Goal: Transaction & Acquisition: Purchase product/service

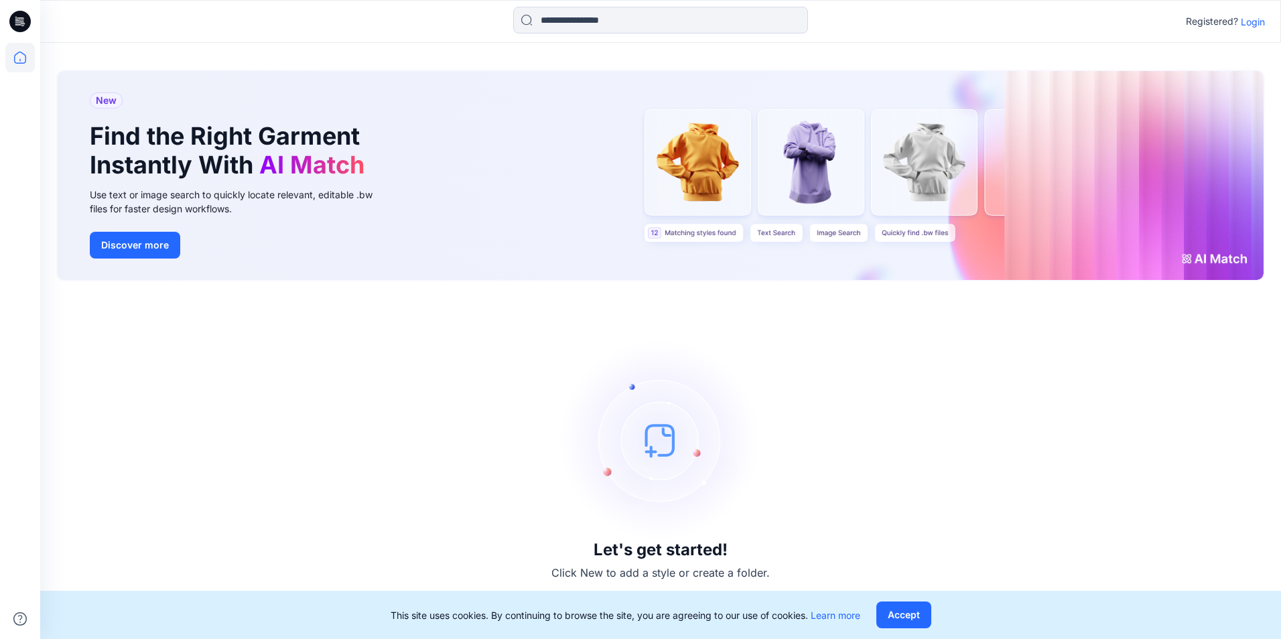
click at [1244, 17] on p "Login" at bounding box center [1253, 22] width 24 height 14
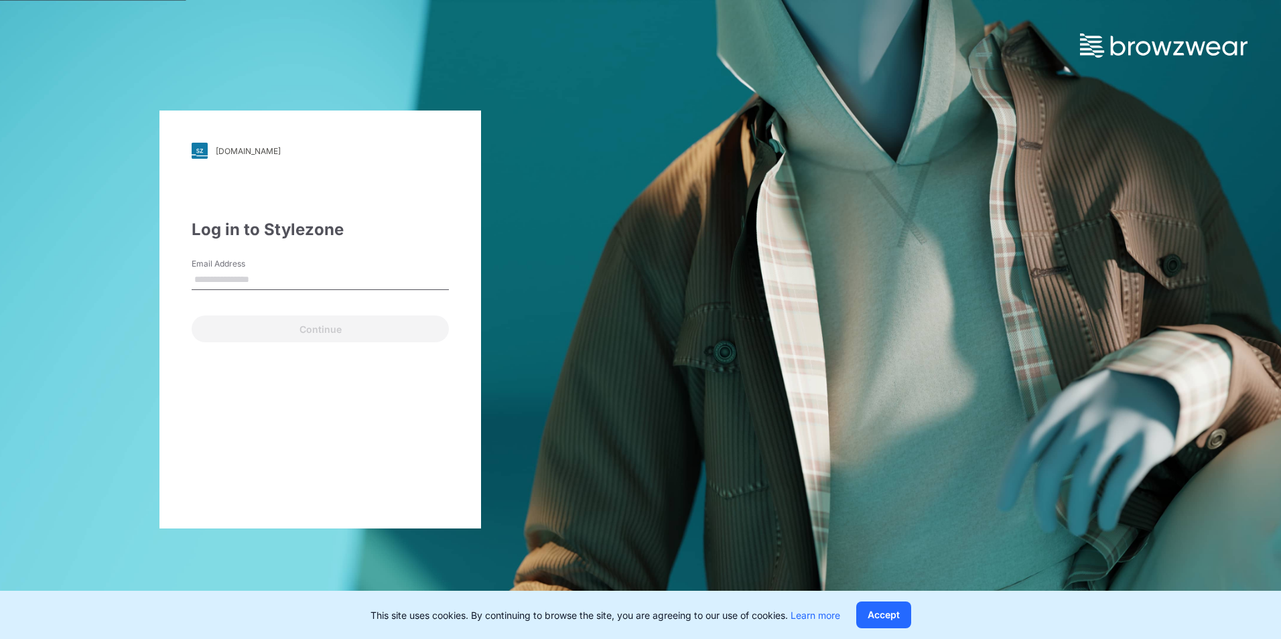
click at [244, 287] on input "Email Address" at bounding box center [320, 280] width 257 height 20
click at [272, 284] on input "Email Address" at bounding box center [320, 280] width 257 height 20
paste input "**********"
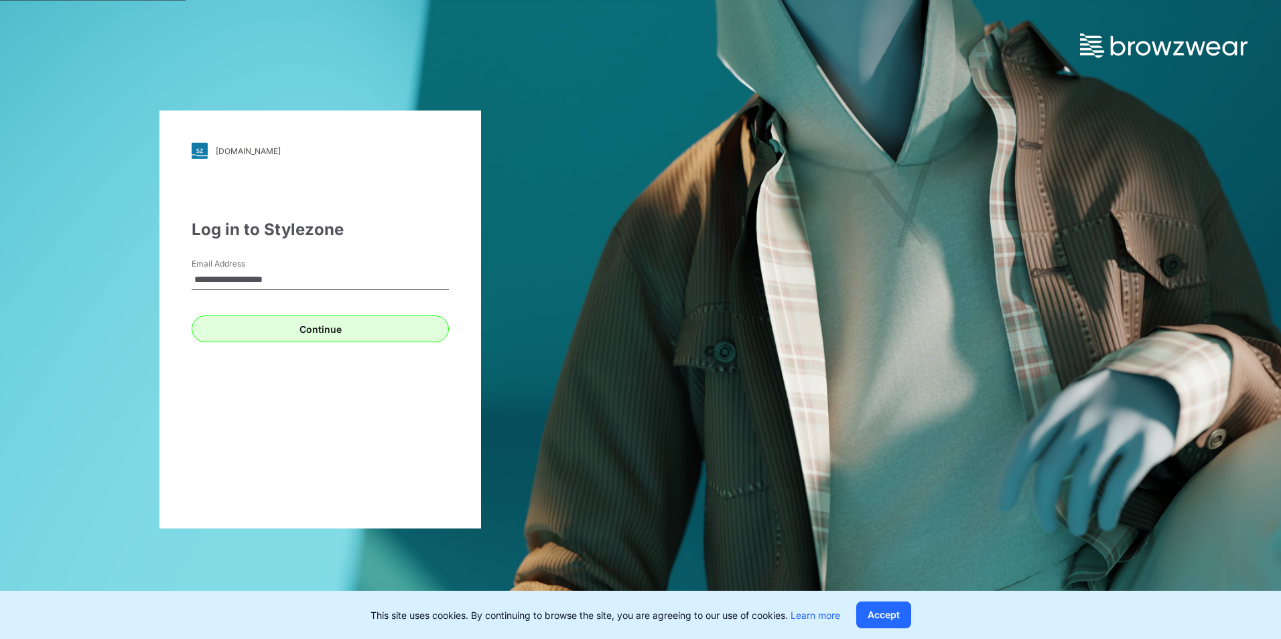
type input "**********"
click at [208, 338] on button "Continue" at bounding box center [320, 329] width 257 height 27
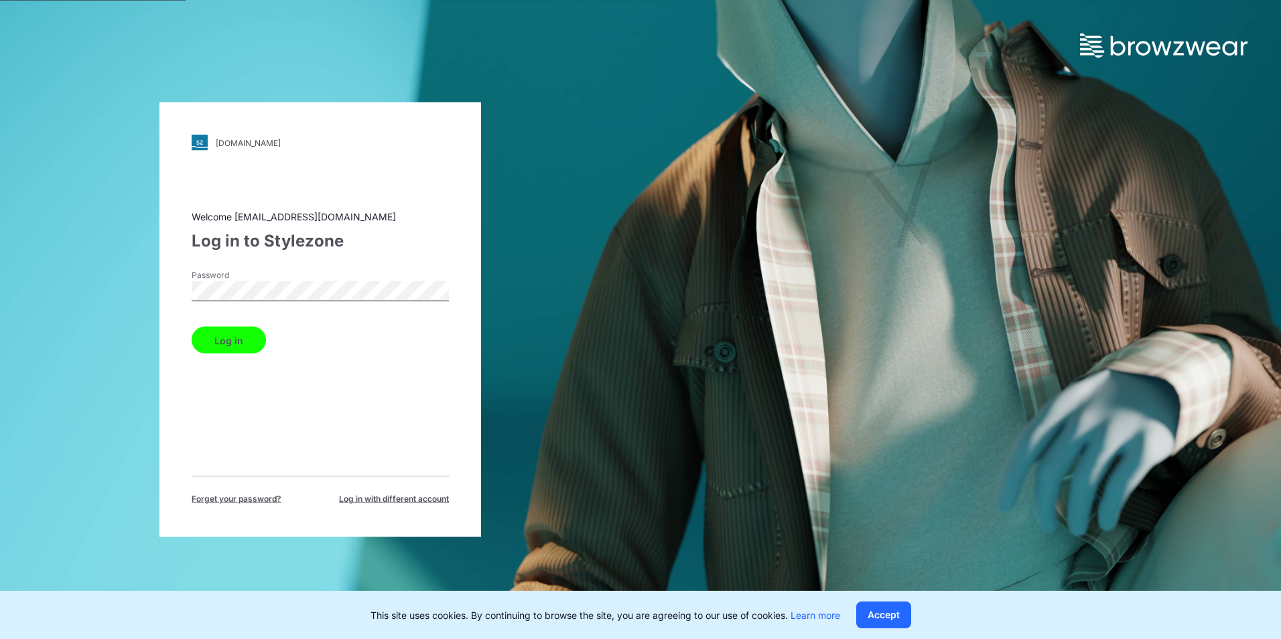
click at [192, 327] on button "Log in" at bounding box center [229, 340] width 74 height 27
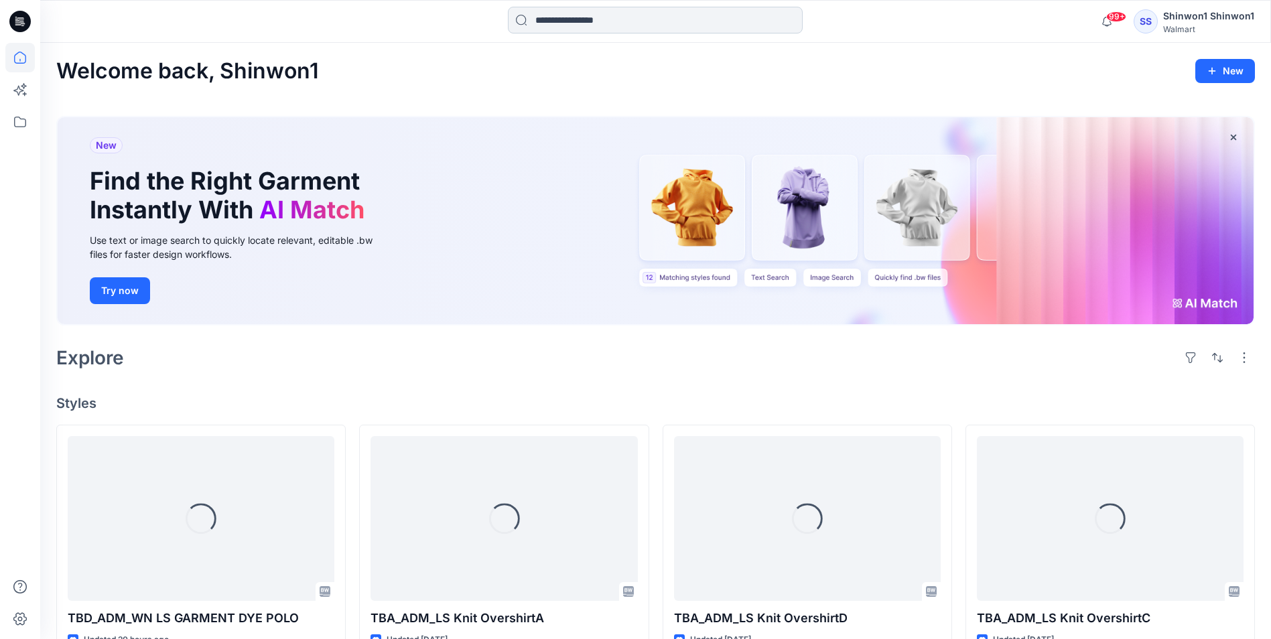
click at [565, 24] on input at bounding box center [655, 20] width 295 height 27
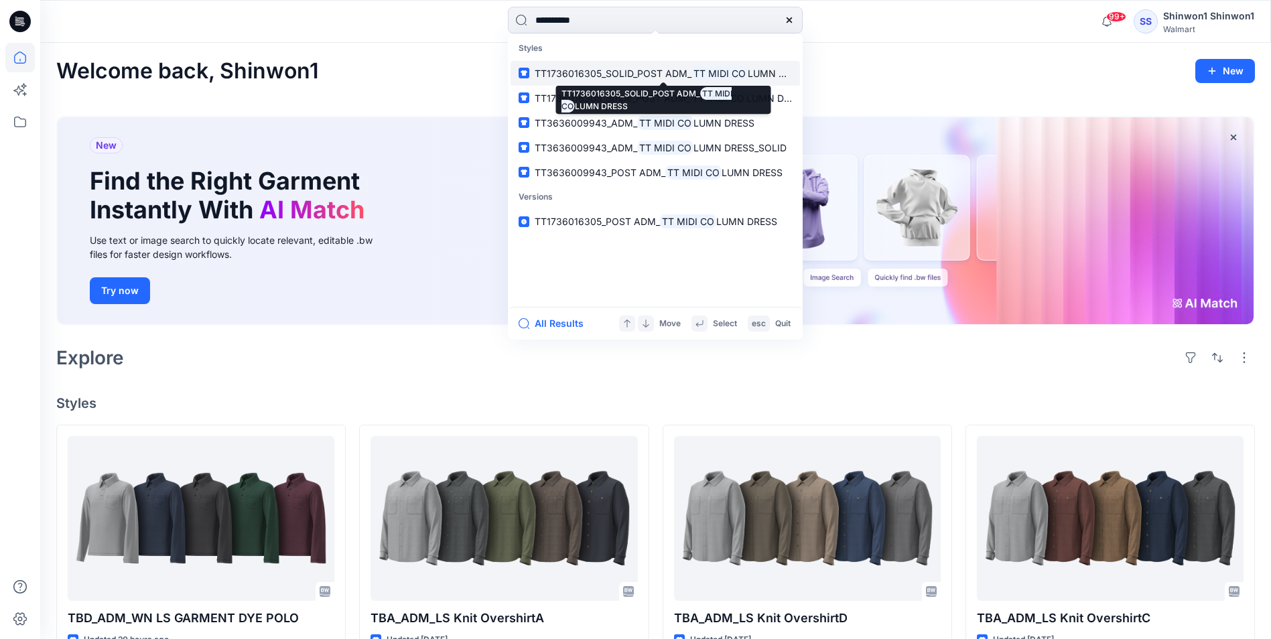
type input "**********"
click at [667, 72] on span "TT1736016305_SOLID_POST ADM_" at bounding box center [613, 73] width 157 height 11
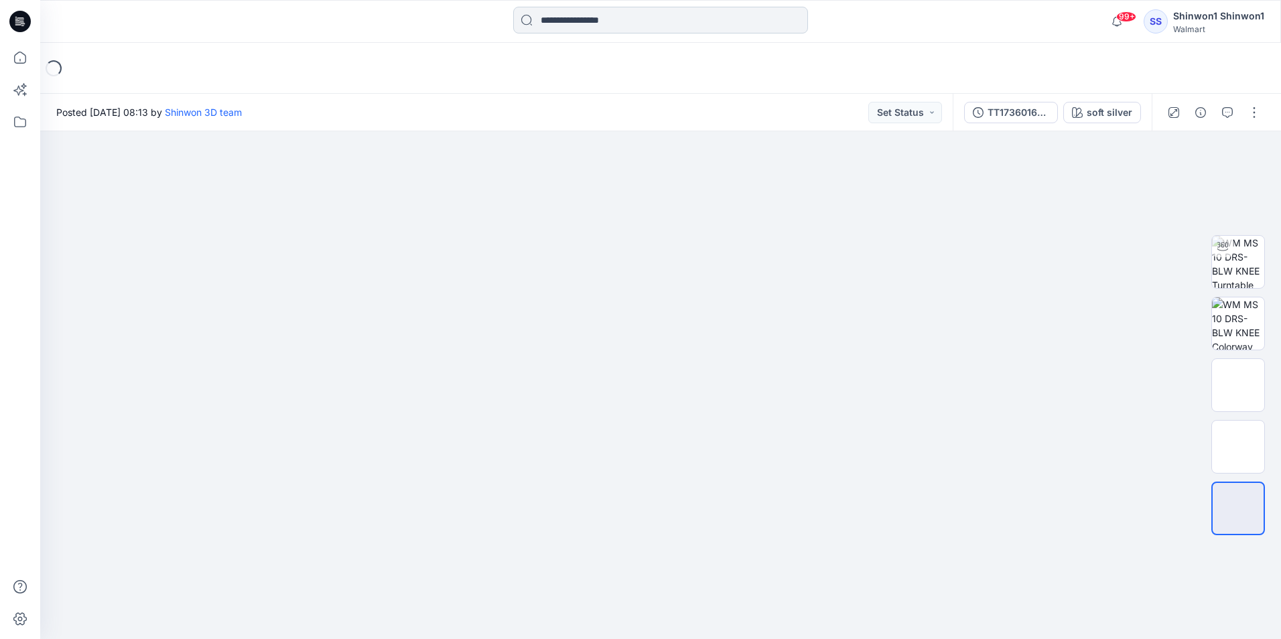
click at [595, 25] on input at bounding box center [660, 20] width 295 height 27
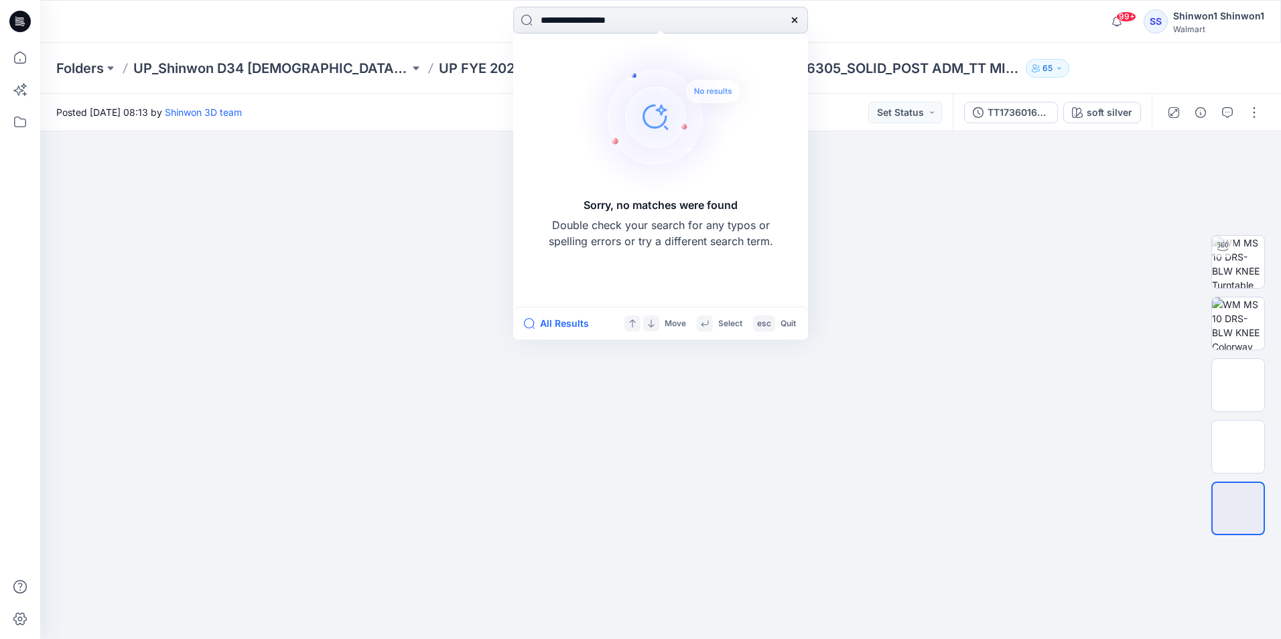
type input "**********"
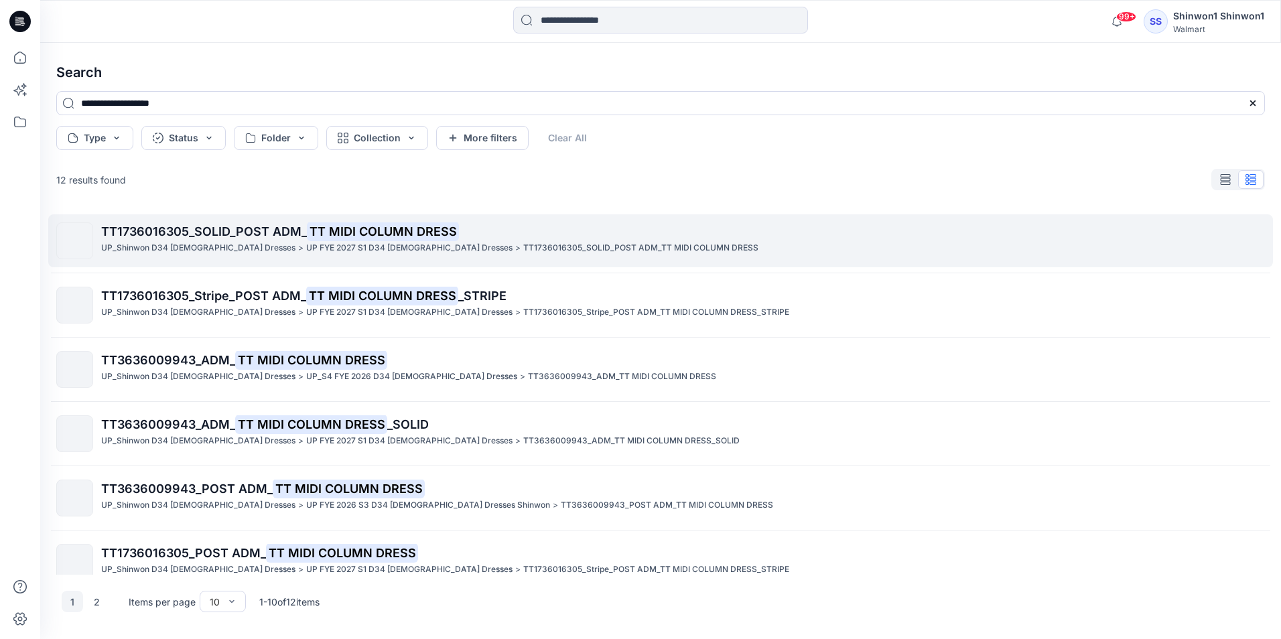
click at [460, 237] on p "TT1736016305_SOLID_POST ADM_ TT MIDI COLUMN DRESS" at bounding box center [682, 231] width 1163 height 19
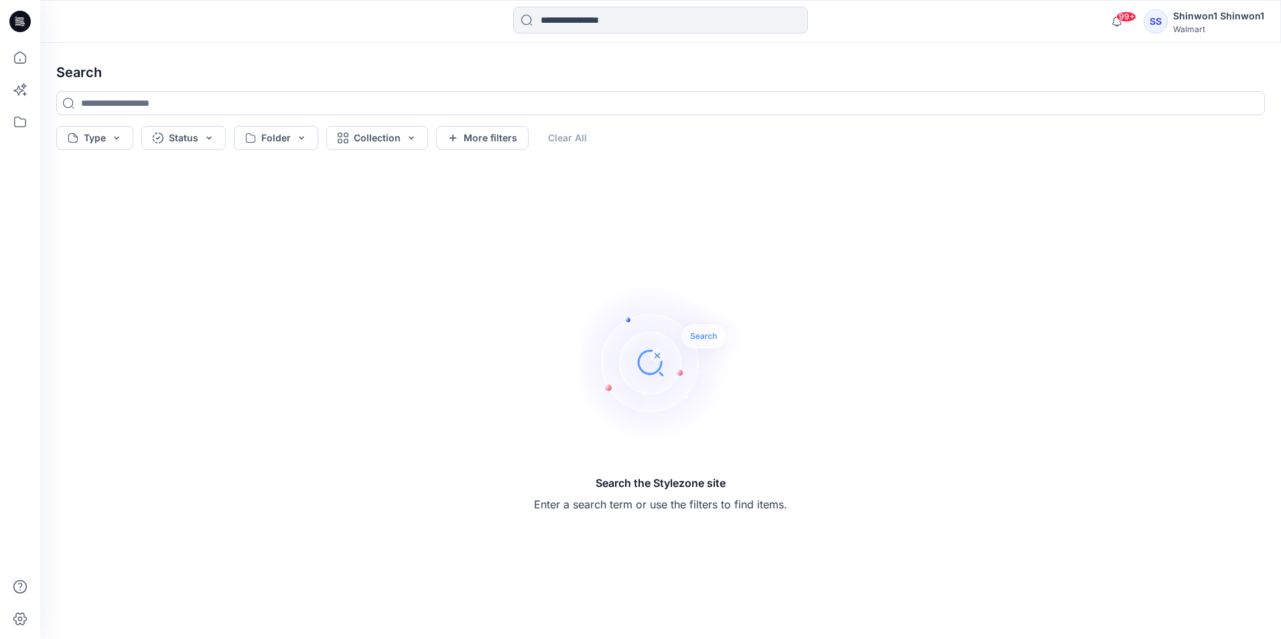
click at [559, 42] on div "99+ Notifications Shinwon 3D team shared TBD_ADM_WN LS GARMENT DYE POLO in UP F…" at bounding box center [660, 21] width 1241 height 43
click at [600, 11] on input at bounding box center [660, 20] width 295 height 27
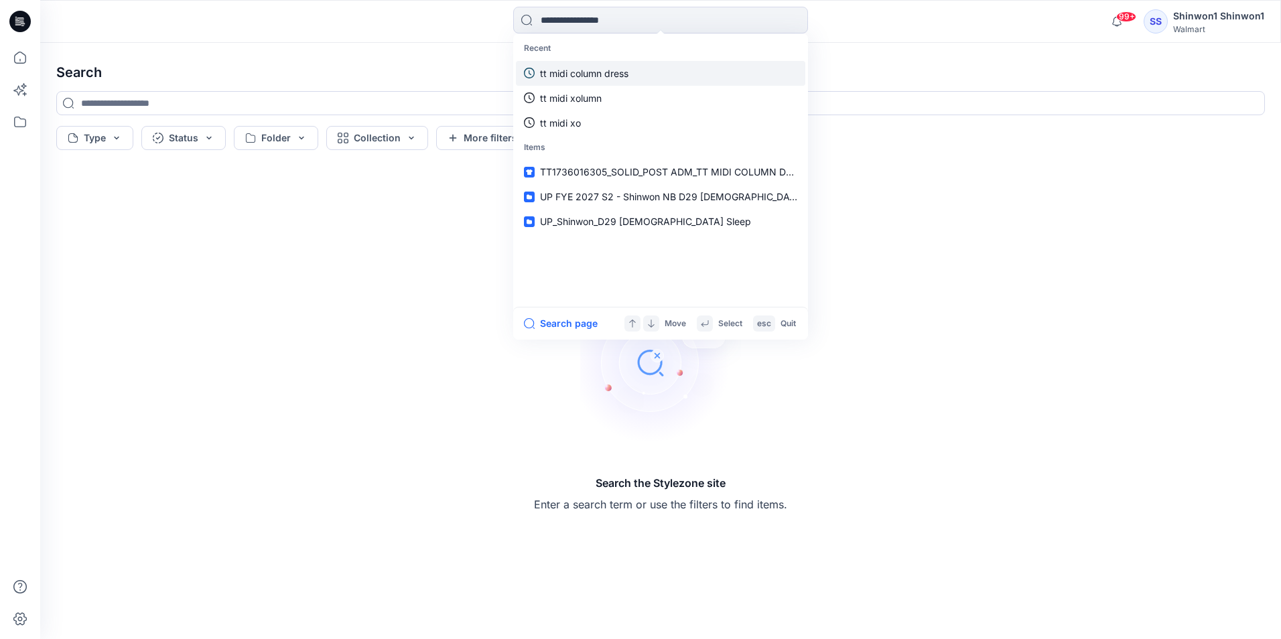
click at [602, 71] on p "tt midi column dress" at bounding box center [584, 73] width 88 height 14
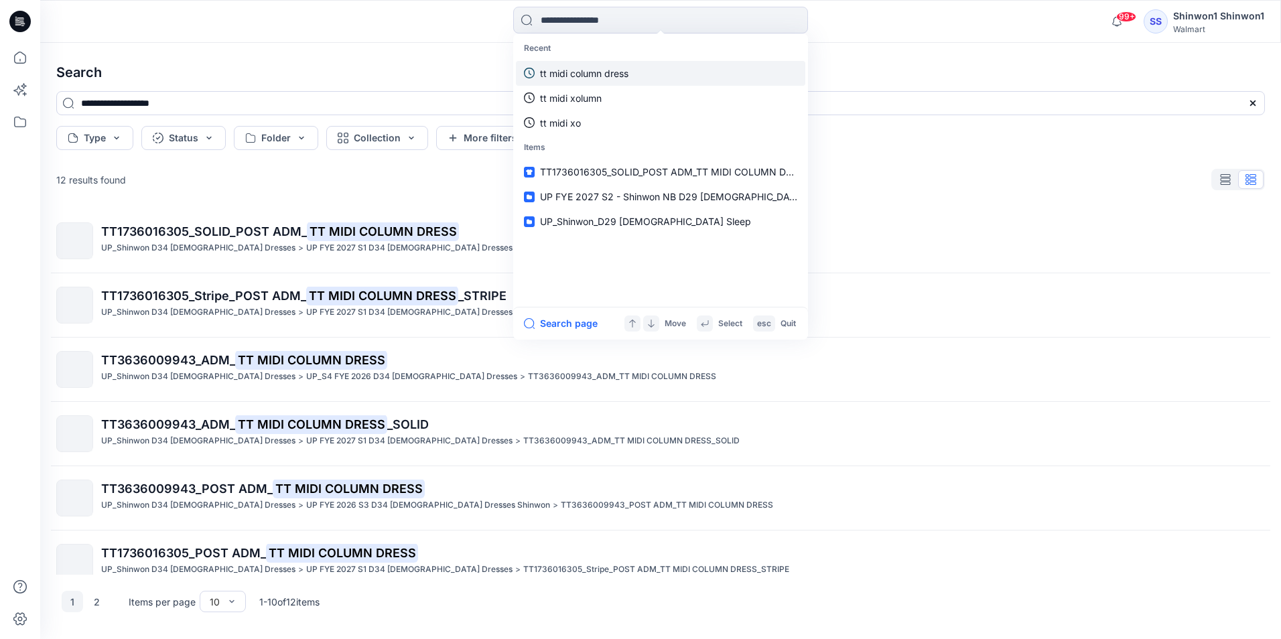
type input "**********"
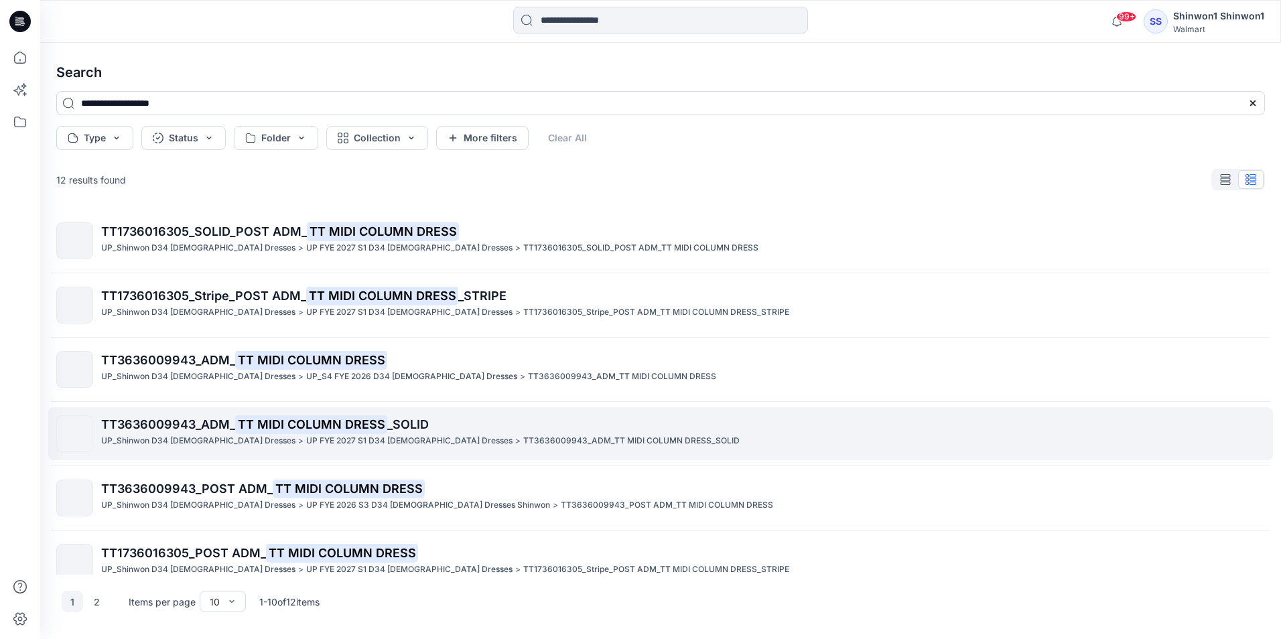
click at [312, 419] on mark "TT MIDI COLUMN DRESS" at bounding box center [311, 424] width 152 height 19
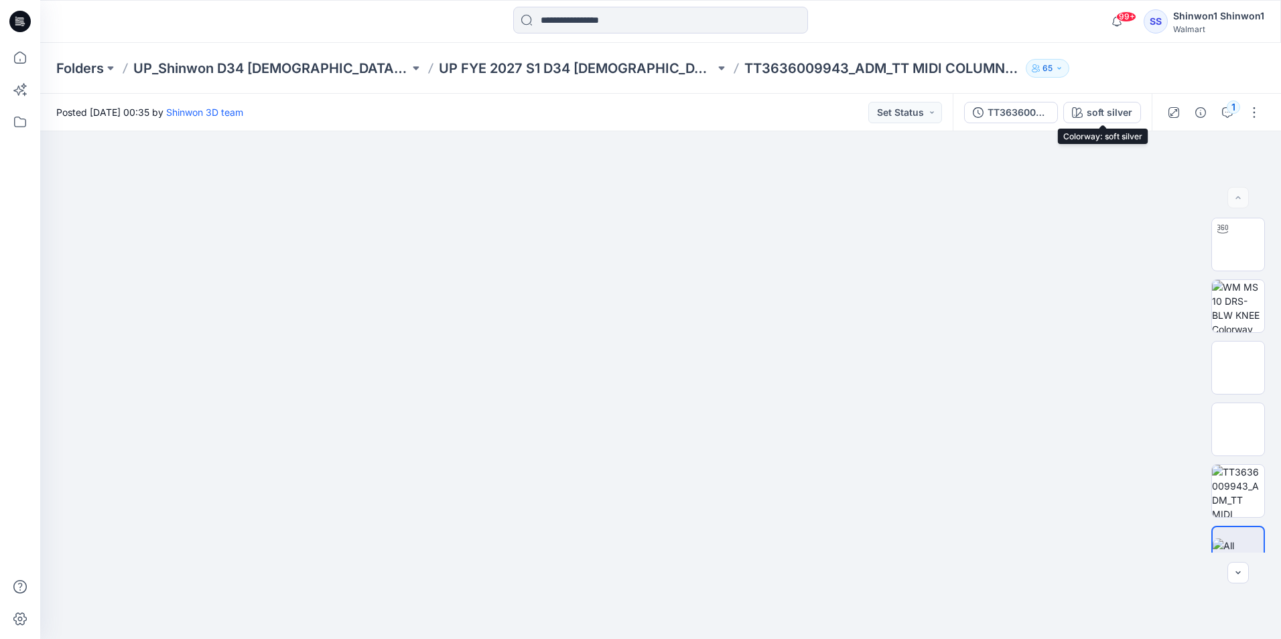
click at [1076, 109] on icon "button" at bounding box center [1077, 112] width 11 height 11
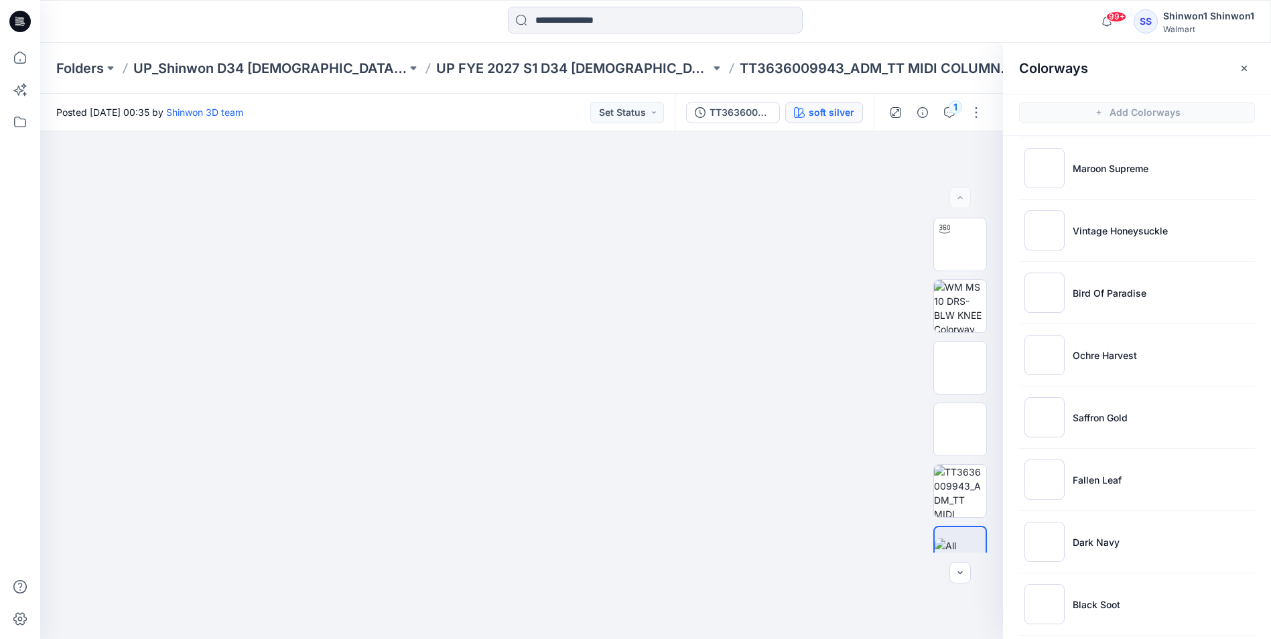
scroll to position [516, 0]
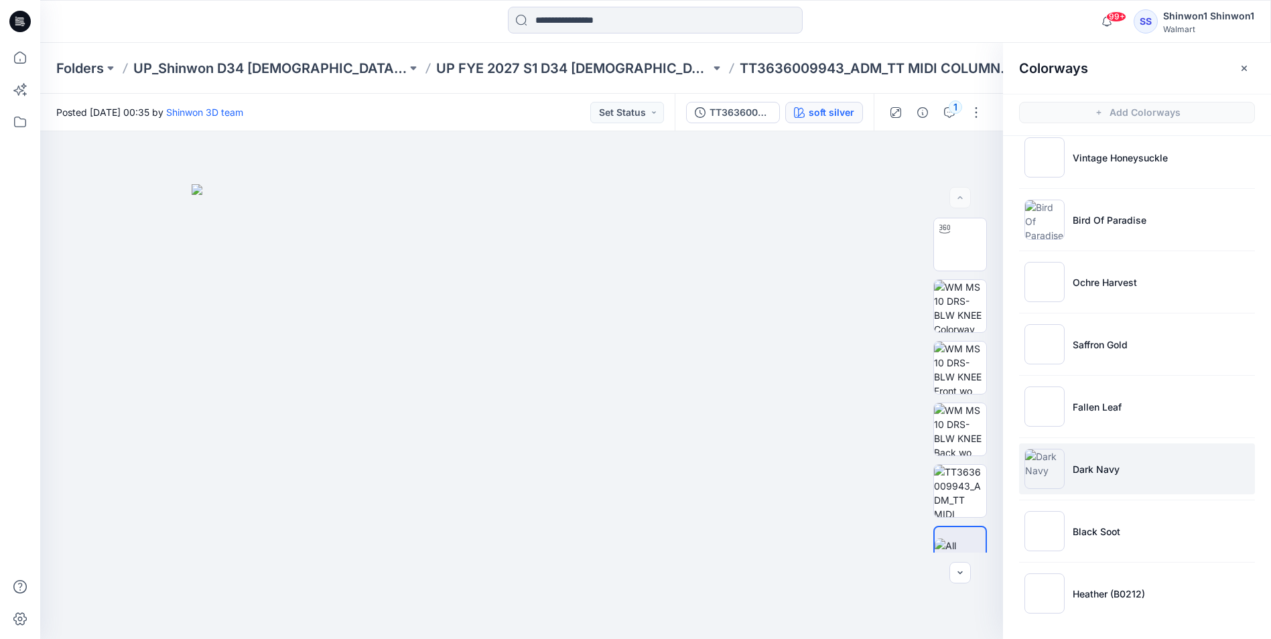
click at [1112, 465] on p "Dark Navy" at bounding box center [1096, 469] width 47 height 14
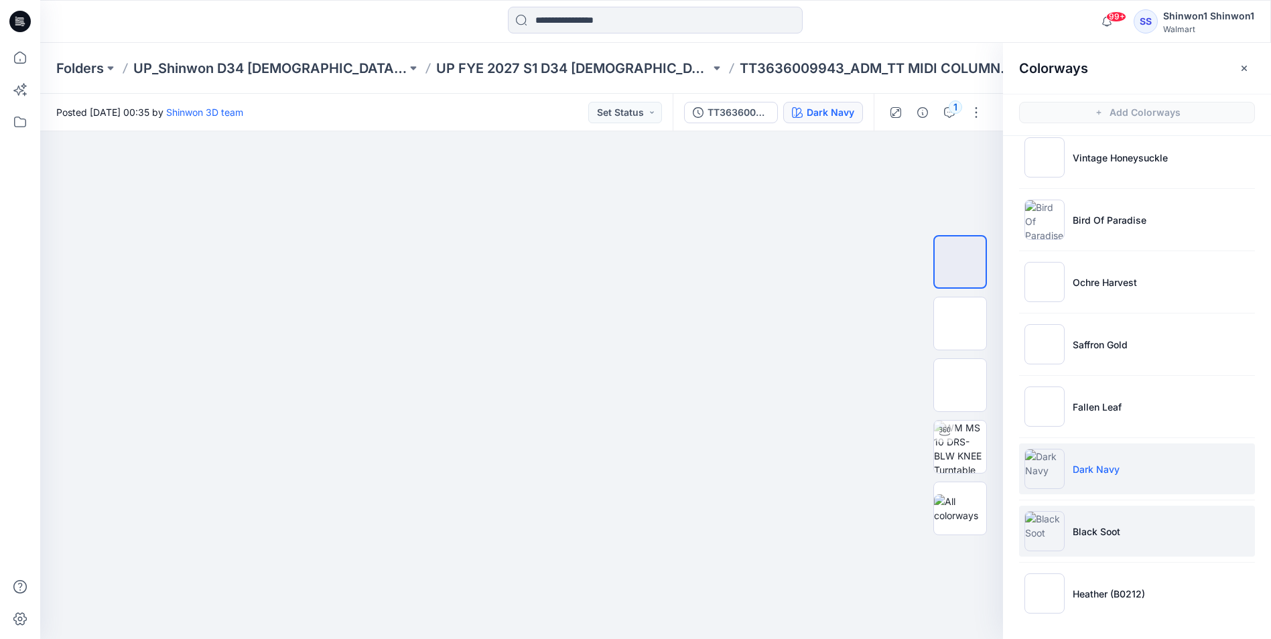
click at [1127, 515] on li "Black Soot" at bounding box center [1137, 531] width 236 height 51
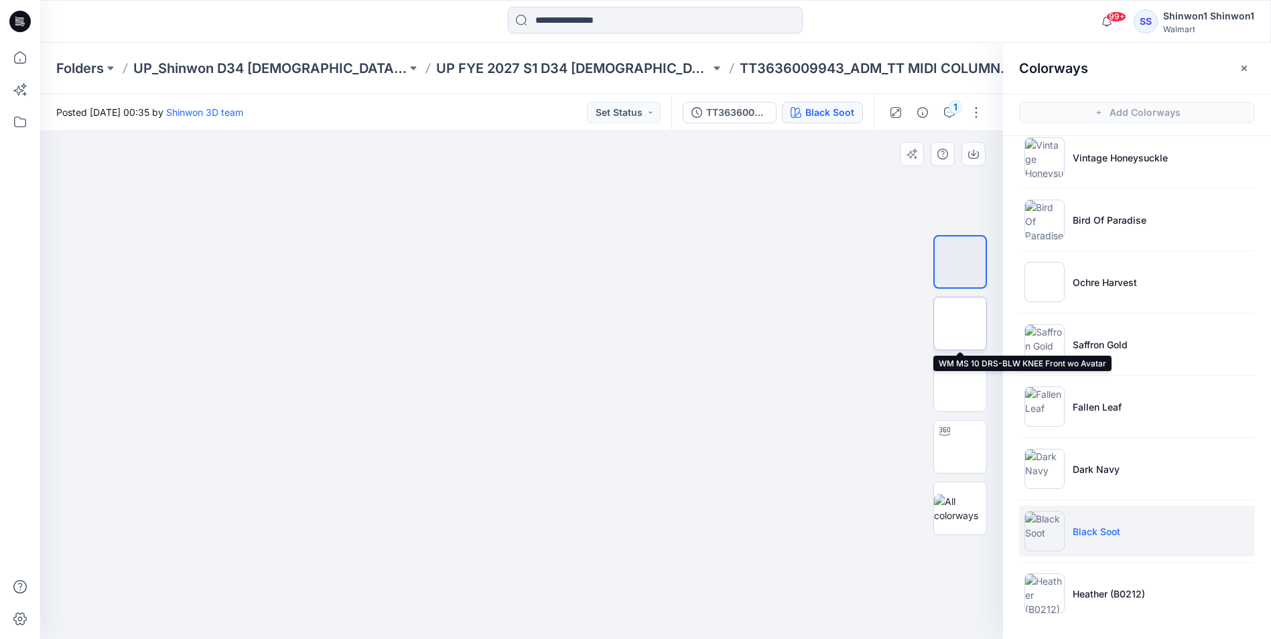
click at [960, 324] on img at bounding box center [960, 324] width 0 height 0
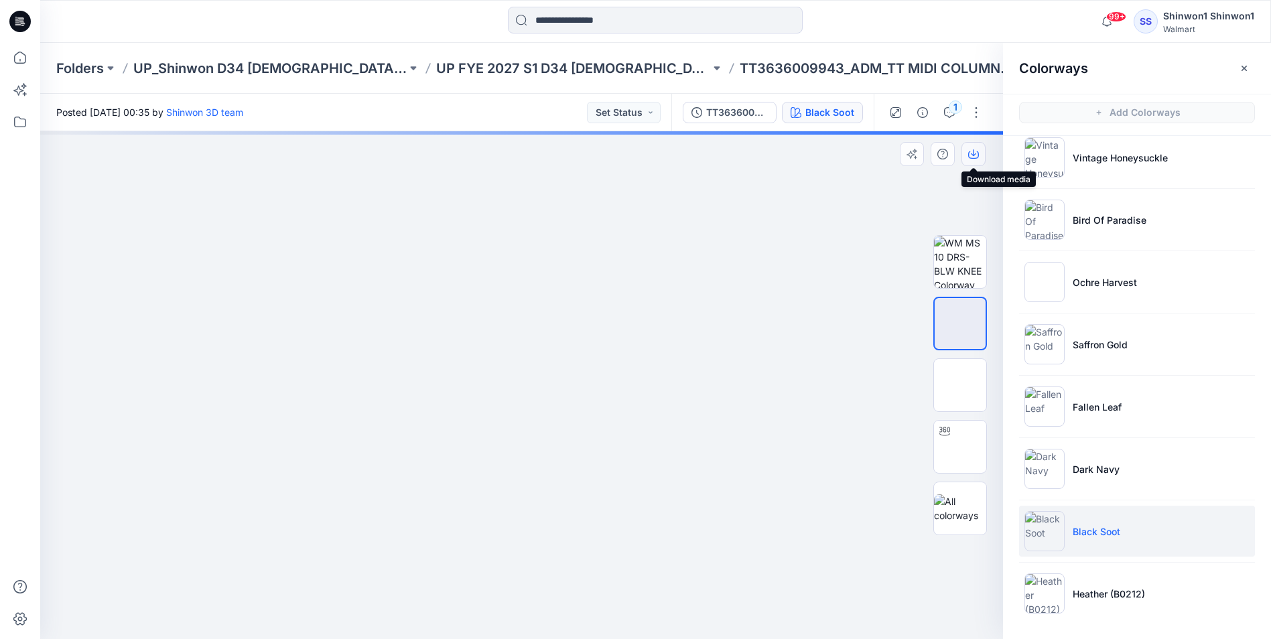
click at [976, 159] on icon "button" at bounding box center [973, 154] width 11 height 11
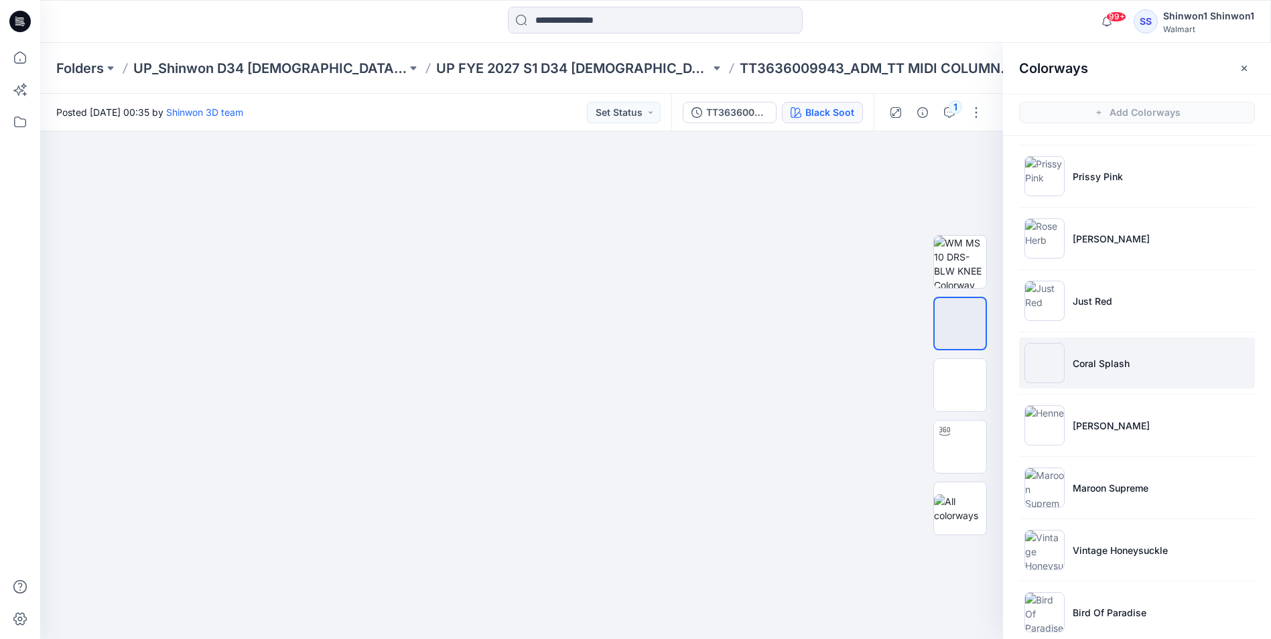
scroll to position [114, 0]
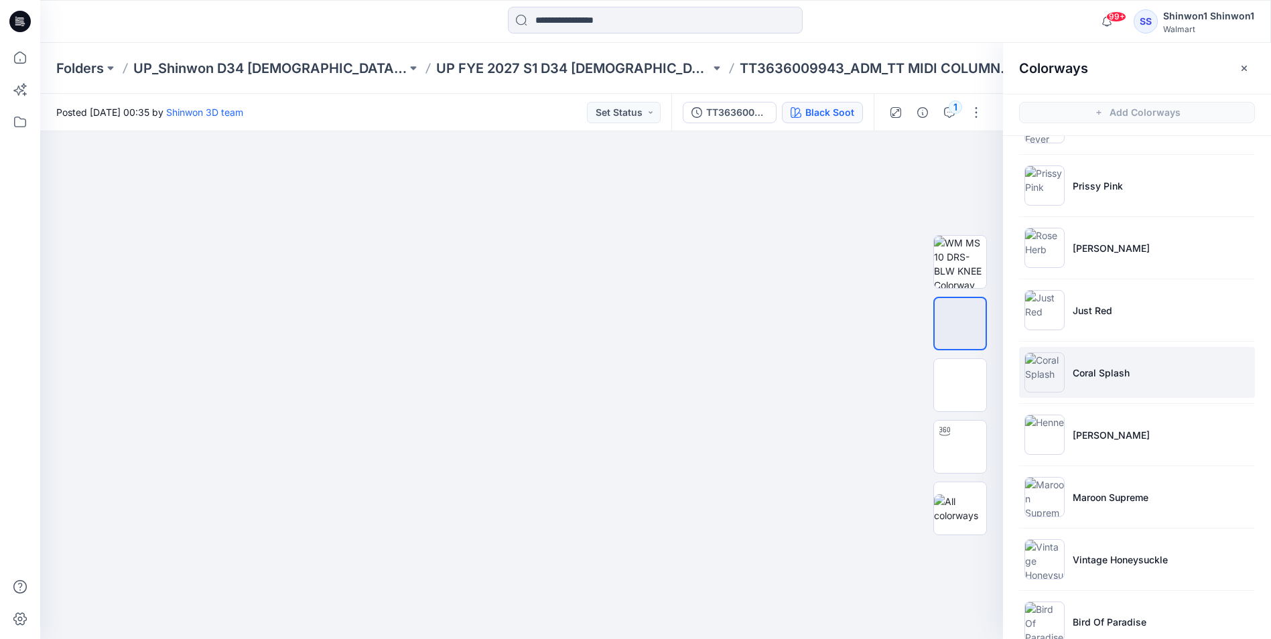
click at [1156, 366] on li "Coral Splash" at bounding box center [1137, 372] width 236 height 51
click at [960, 324] on img at bounding box center [960, 324] width 0 height 0
click at [973, 157] on icon "button" at bounding box center [973, 154] width 11 height 11
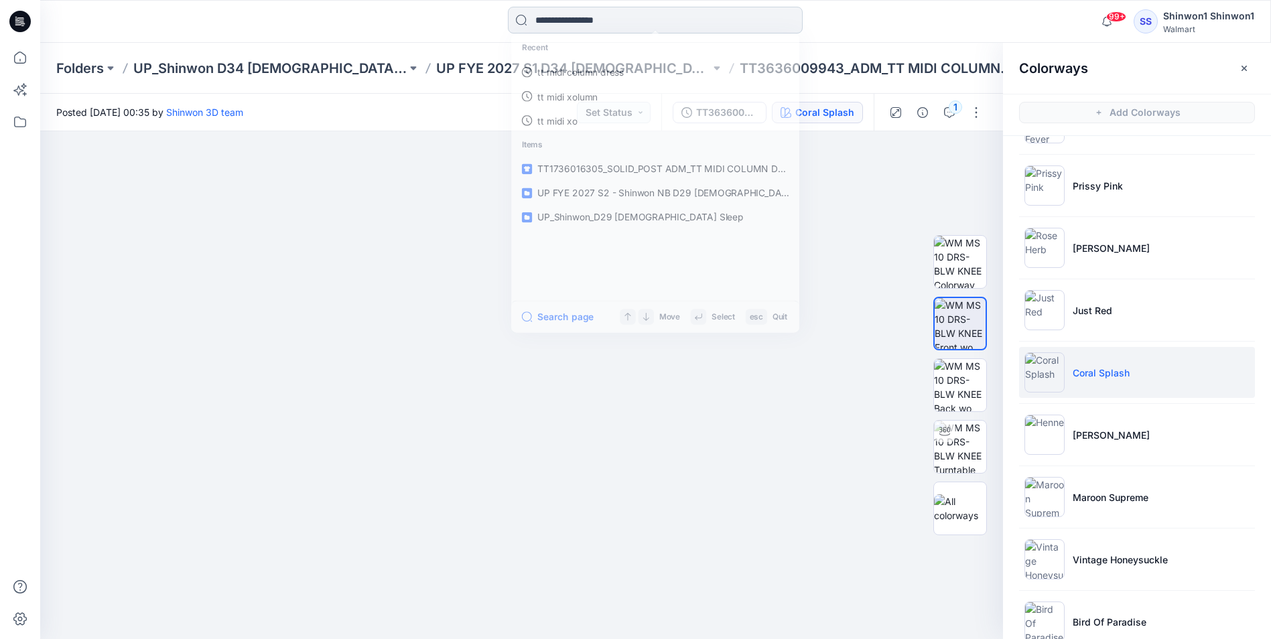
click at [579, 23] on input at bounding box center [655, 20] width 295 height 27
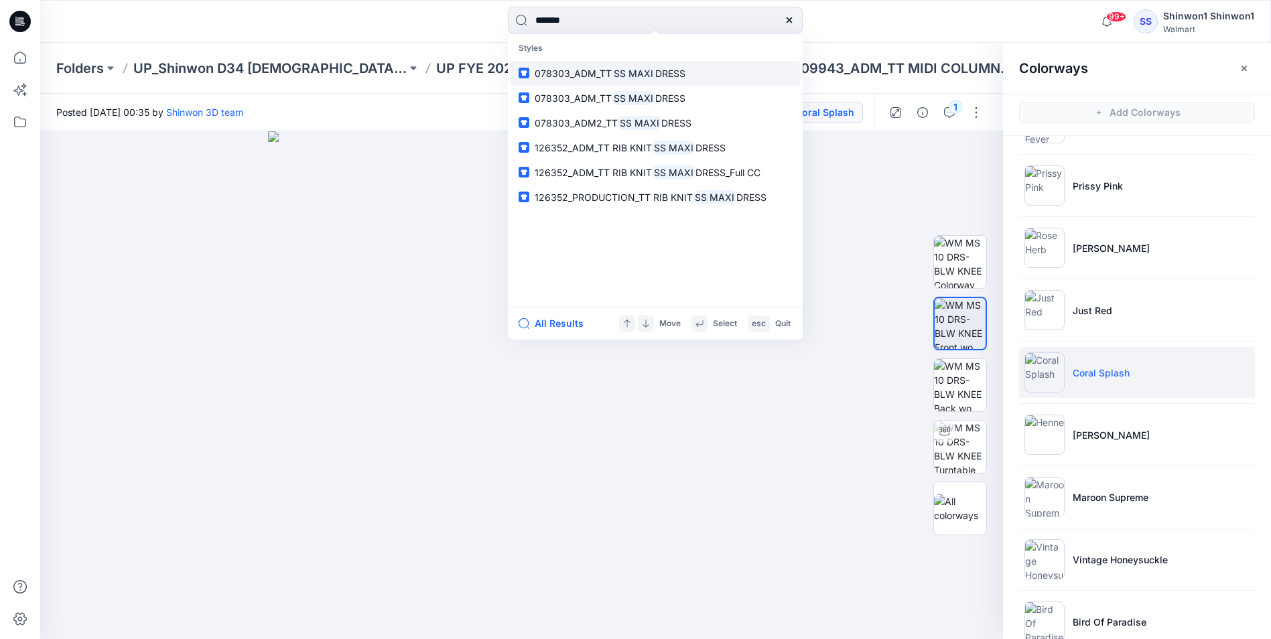
type input "*******"
click at [698, 80] on link "078303_ADM_TT SS MAXI DRESS" at bounding box center [655, 73] width 289 height 25
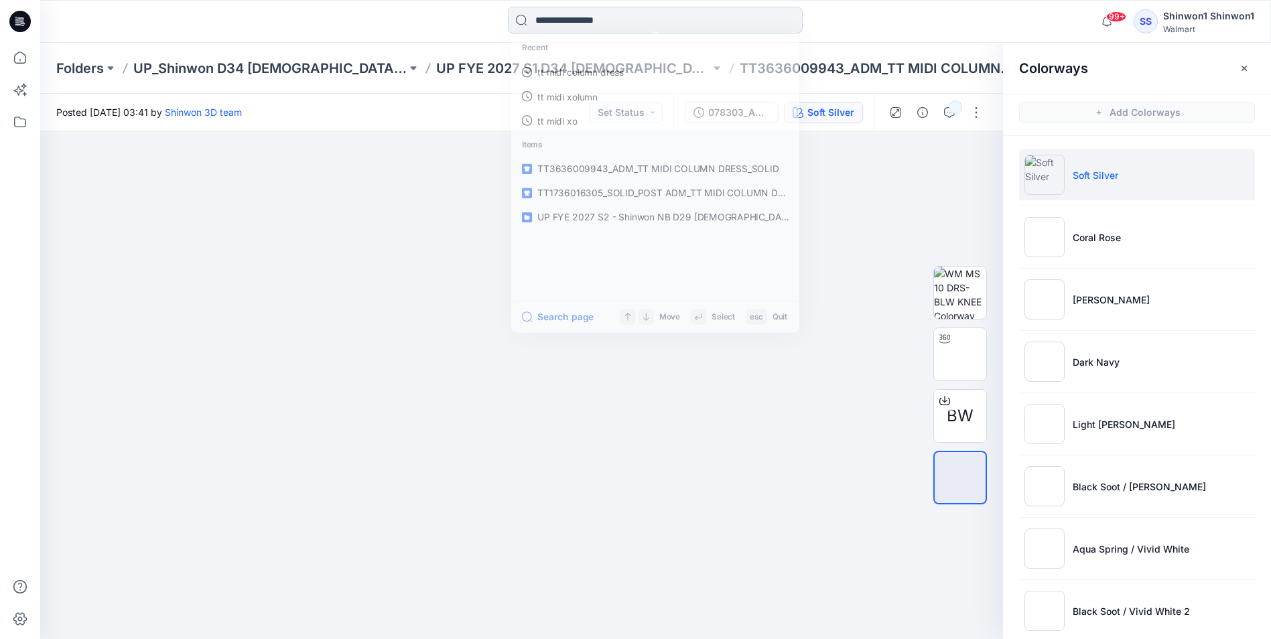
click at [594, 22] on input at bounding box center [655, 20] width 295 height 27
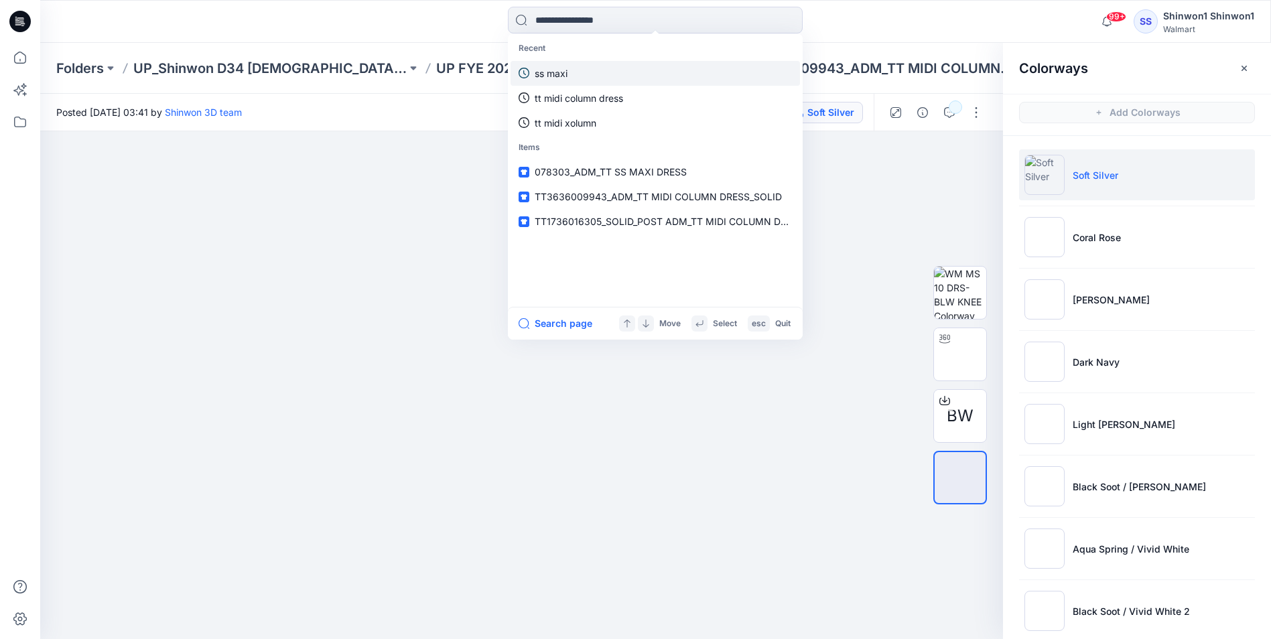
click at [627, 67] on link "ss maxi" at bounding box center [655, 73] width 289 height 25
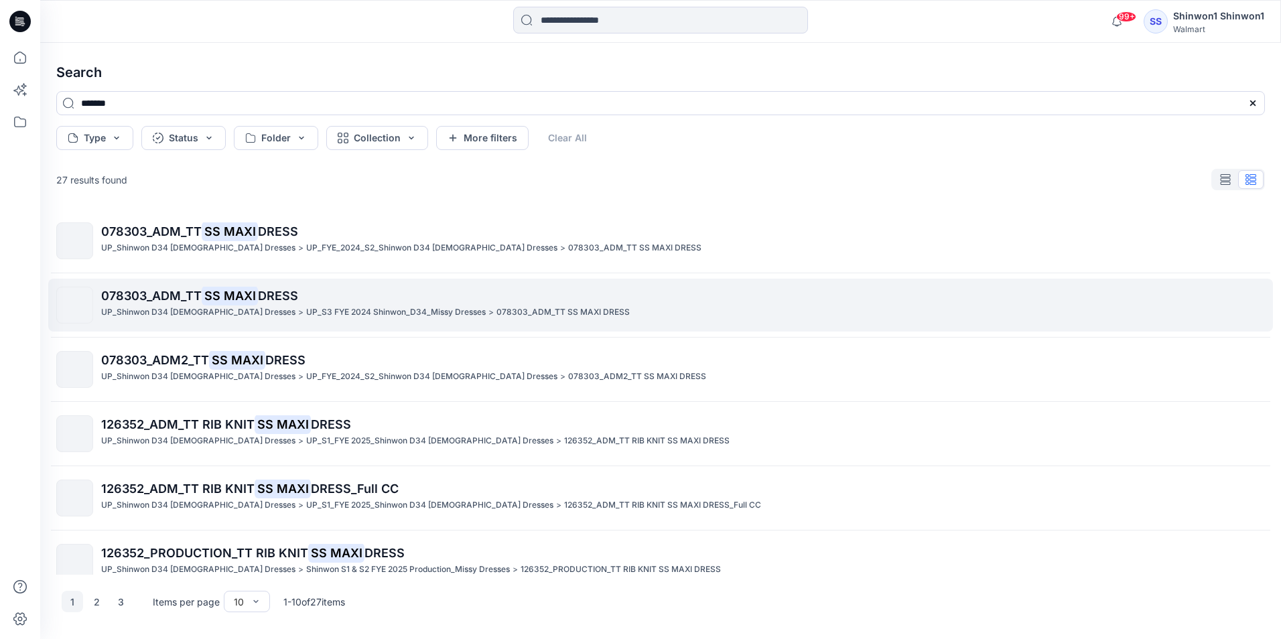
click at [359, 304] on p "078303_ADM_TT SS MAXI DRESS" at bounding box center [682, 296] width 1163 height 19
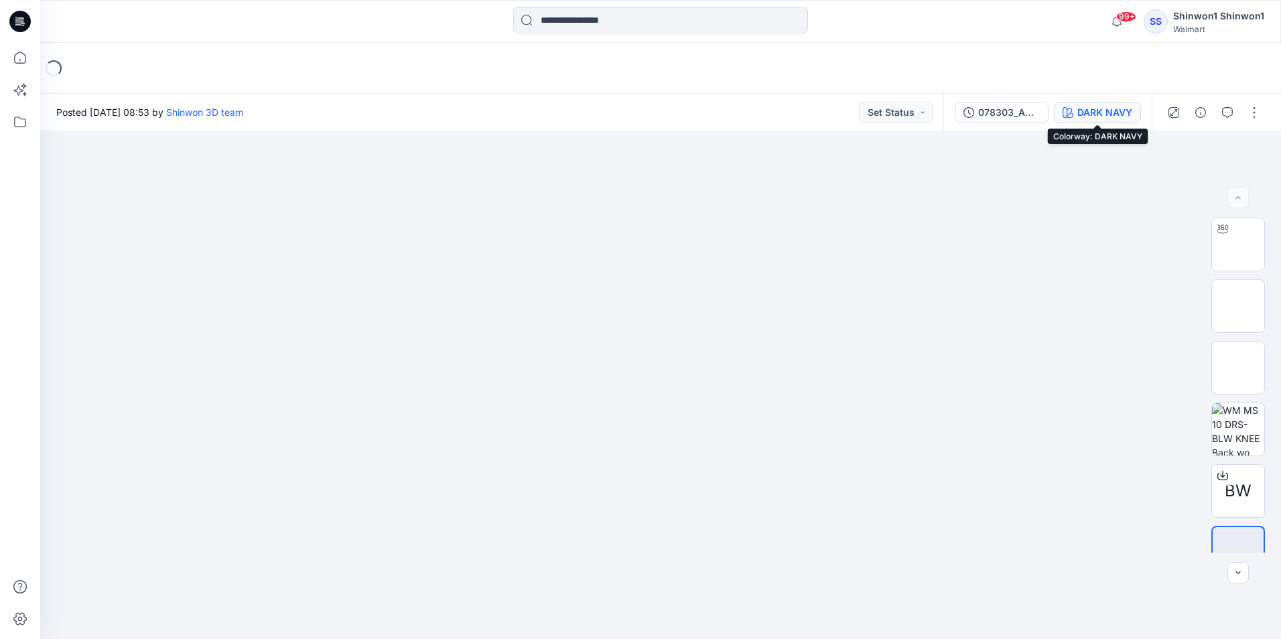
click at [1100, 111] on div "DARK NAVY" at bounding box center [1105, 112] width 55 height 15
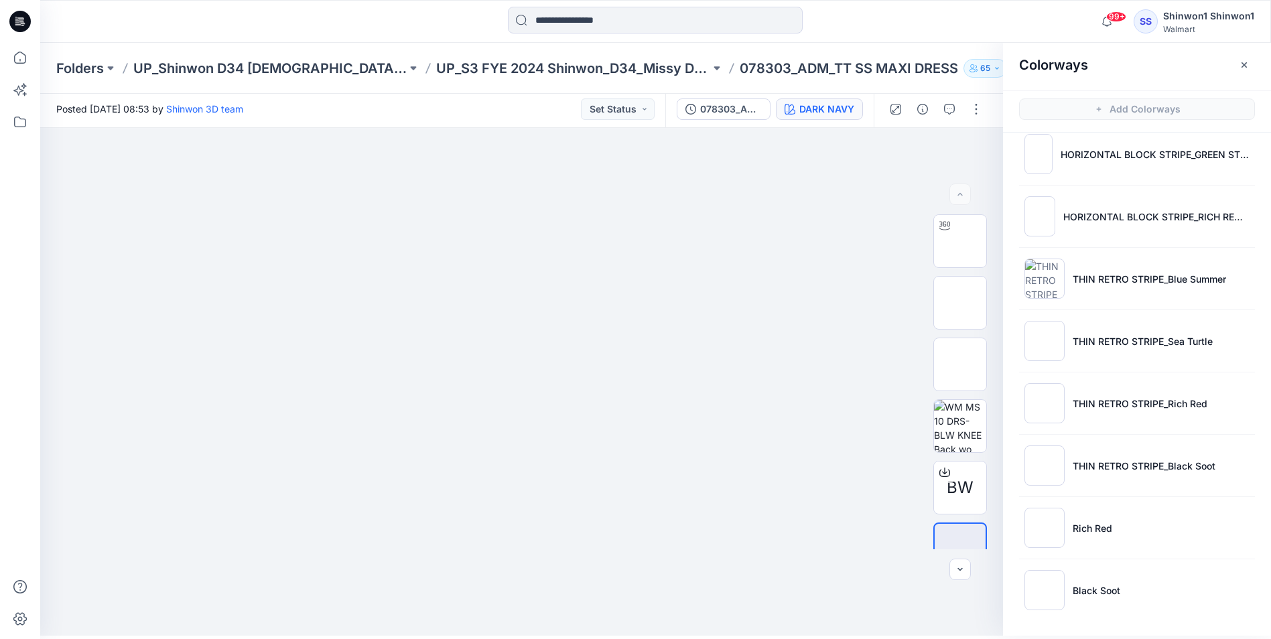
scroll to position [4, 0]
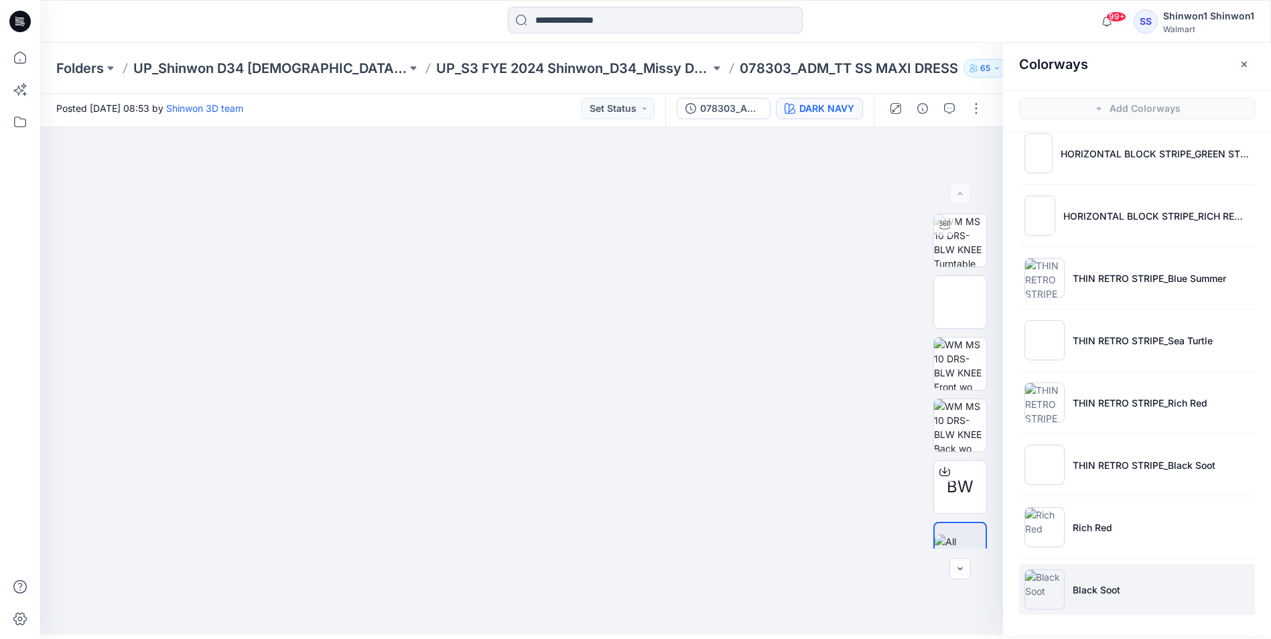
click at [1103, 591] on p "Black Soot" at bounding box center [1097, 590] width 48 height 14
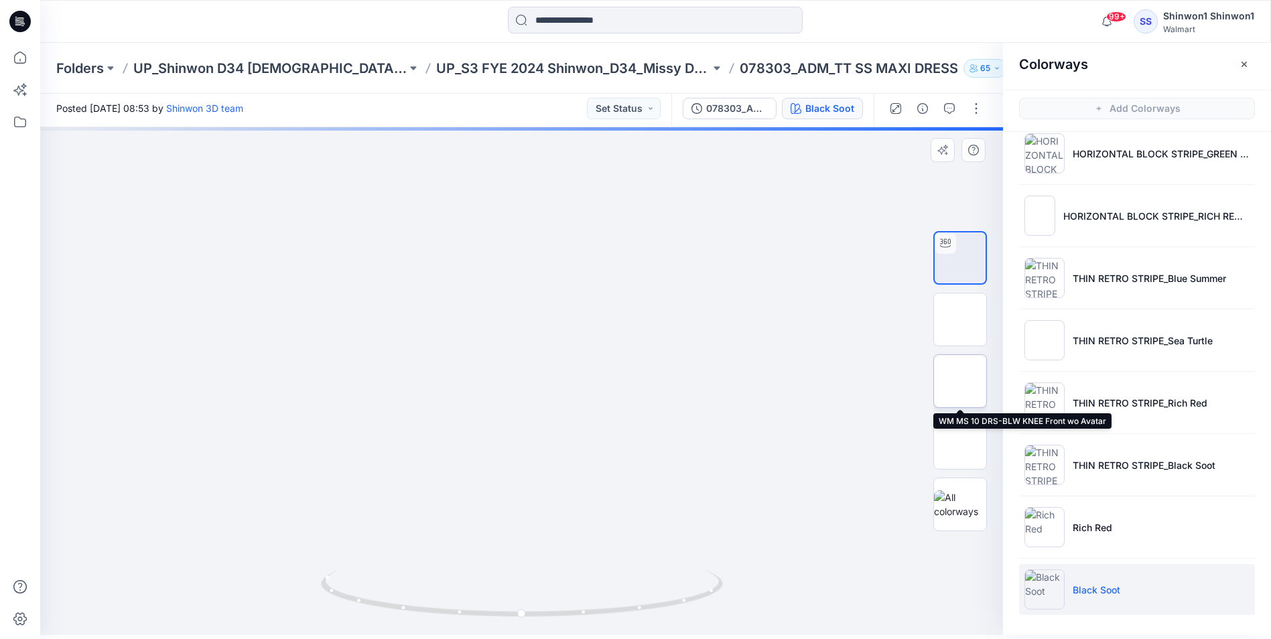
click at [960, 381] on img at bounding box center [960, 381] width 0 height 0
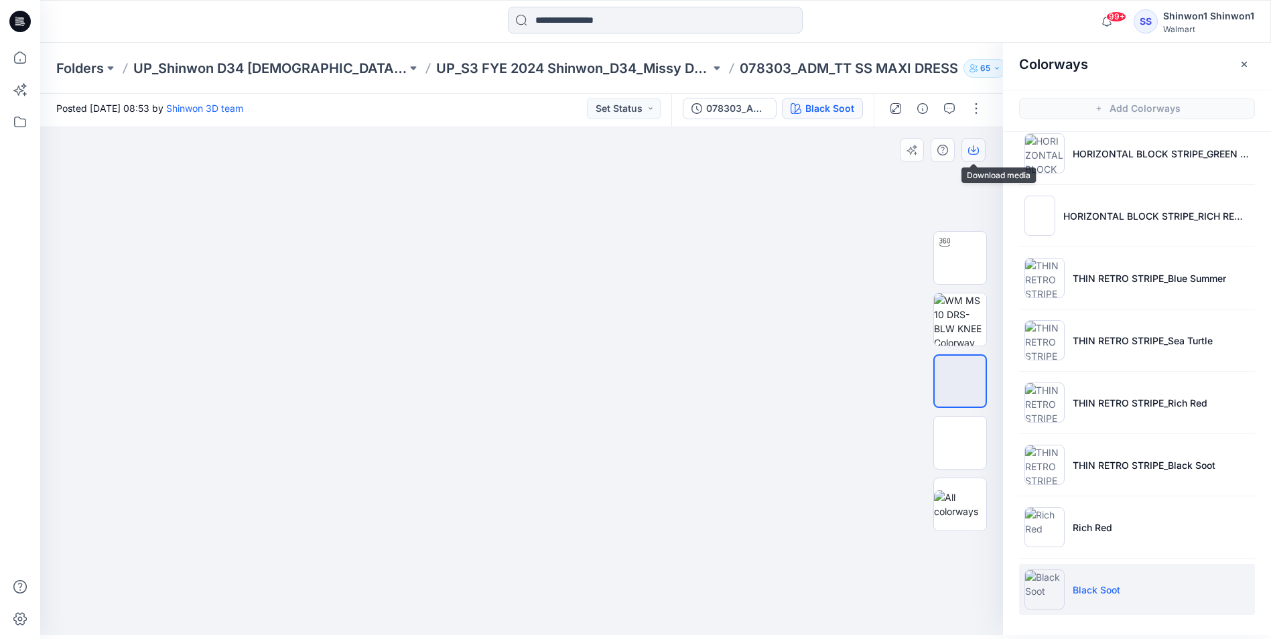
click at [970, 156] on button "button" at bounding box center [974, 150] width 24 height 24
